Goal: Find specific page/section: Find specific page/section

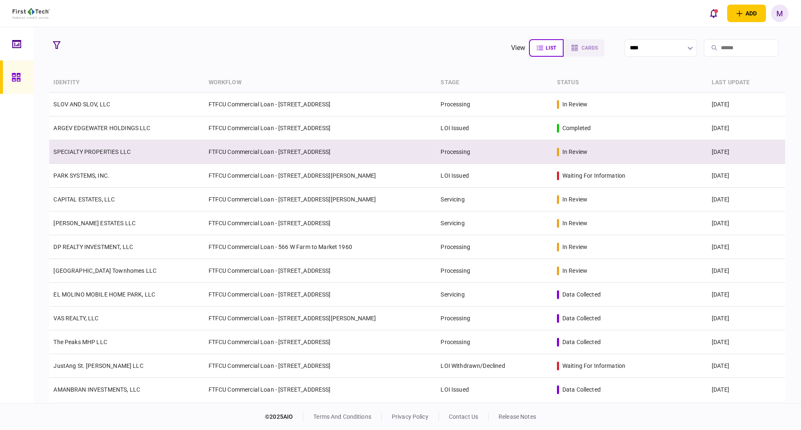
click at [131, 161] on td "SPECIALTY PROPERTIES LLC" at bounding box center [126, 152] width 155 height 24
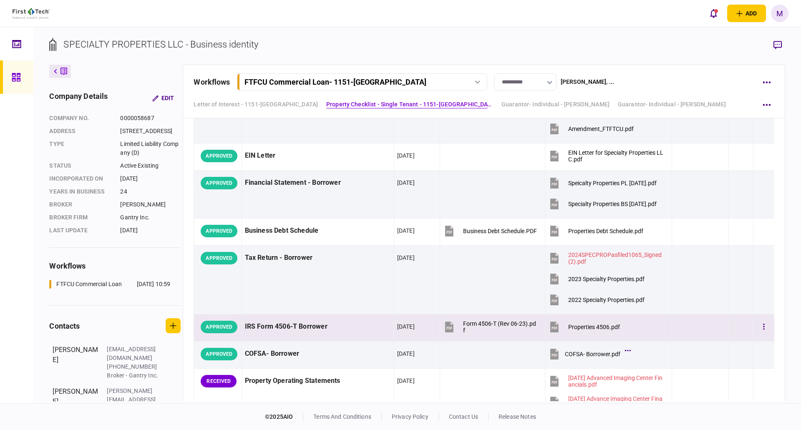
scroll to position [602, 0]
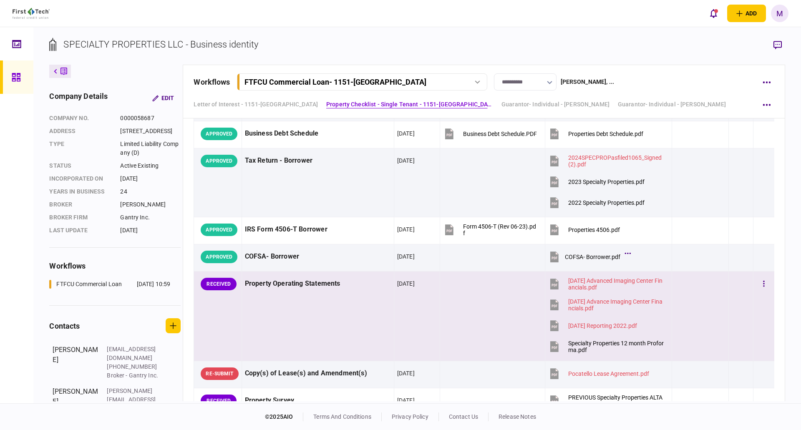
click at [555, 348] on icon at bounding box center [554, 346] width 8 height 11
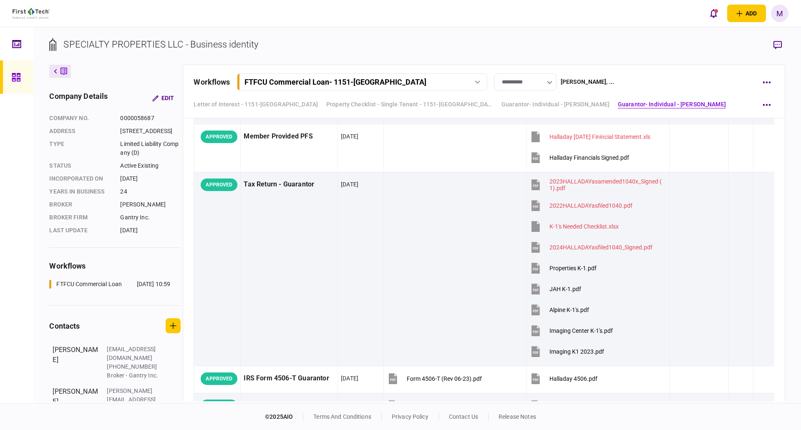
scroll to position [2159, 0]
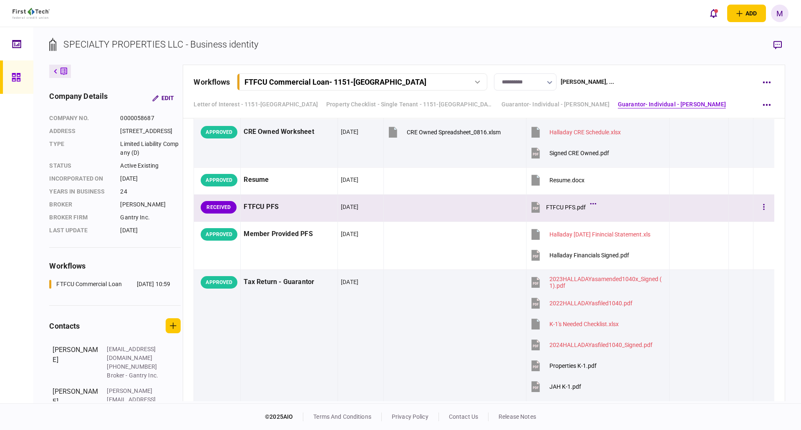
click at [421, 209] on td at bounding box center [455, 208] width 143 height 27
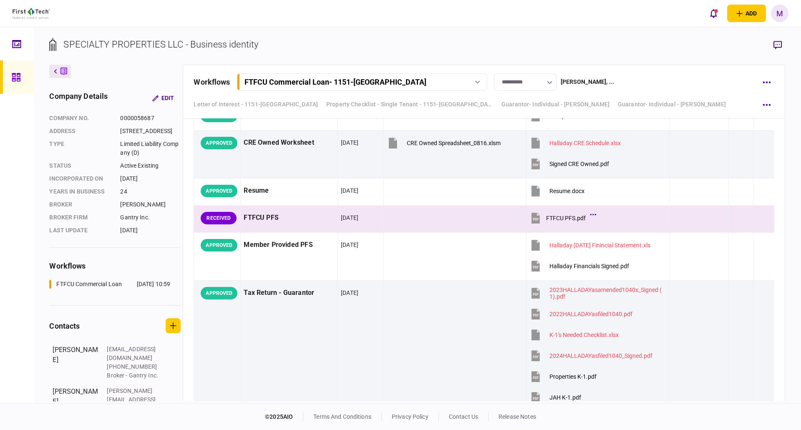
scroll to position [1913, 0]
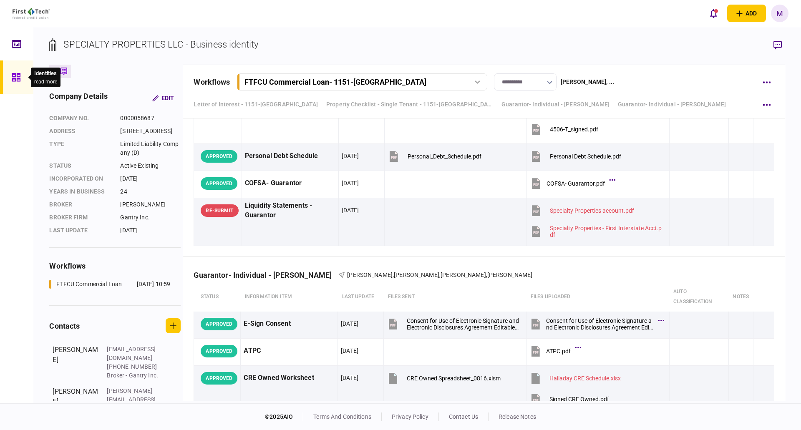
click at [24, 80] on div at bounding box center [18, 76] width 13 height 33
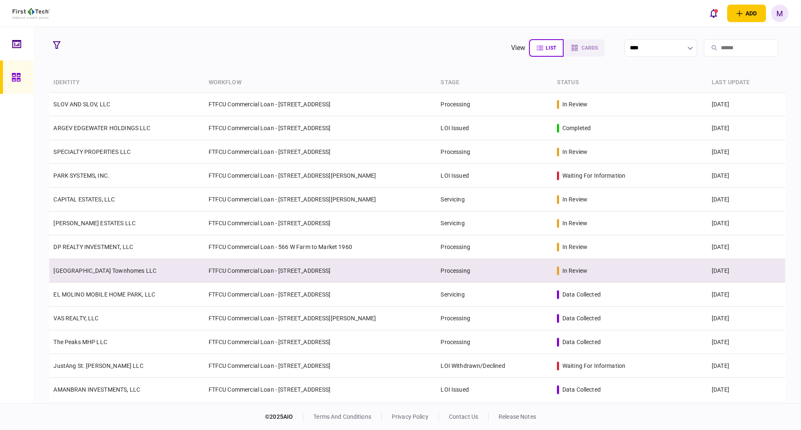
click at [147, 267] on td "[GEOGRAPHIC_DATA] Townhomes LLC" at bounding box center [126, 271] width 155 height 24
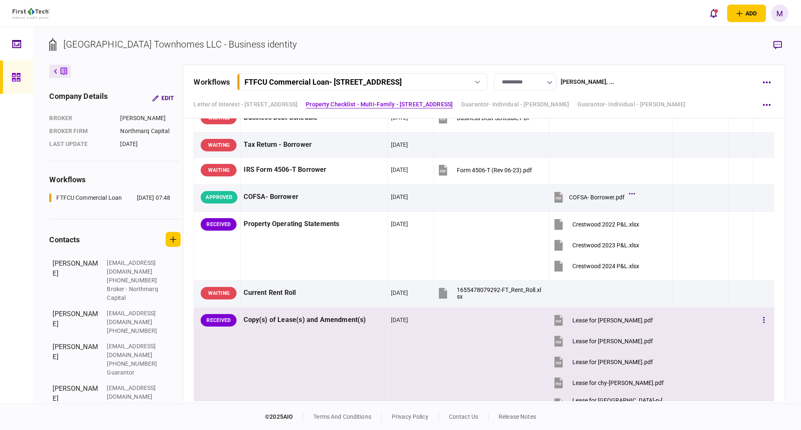
scroll to position [505, 0]
